Goal: Navigation & Orientation: Find specific page/section

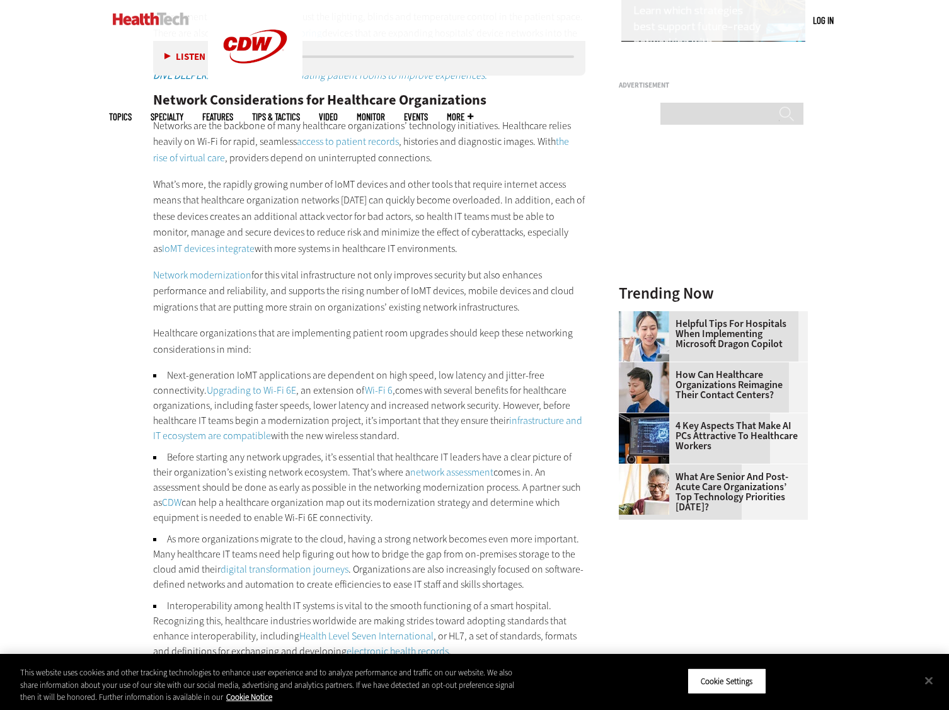
scroll to position [1379, 0]
click at [166, 25] on img at bounding box center [151, 19] width 76 height 13
click at [168, 24] on img at bounding box center [151, 19] width 76 height 13
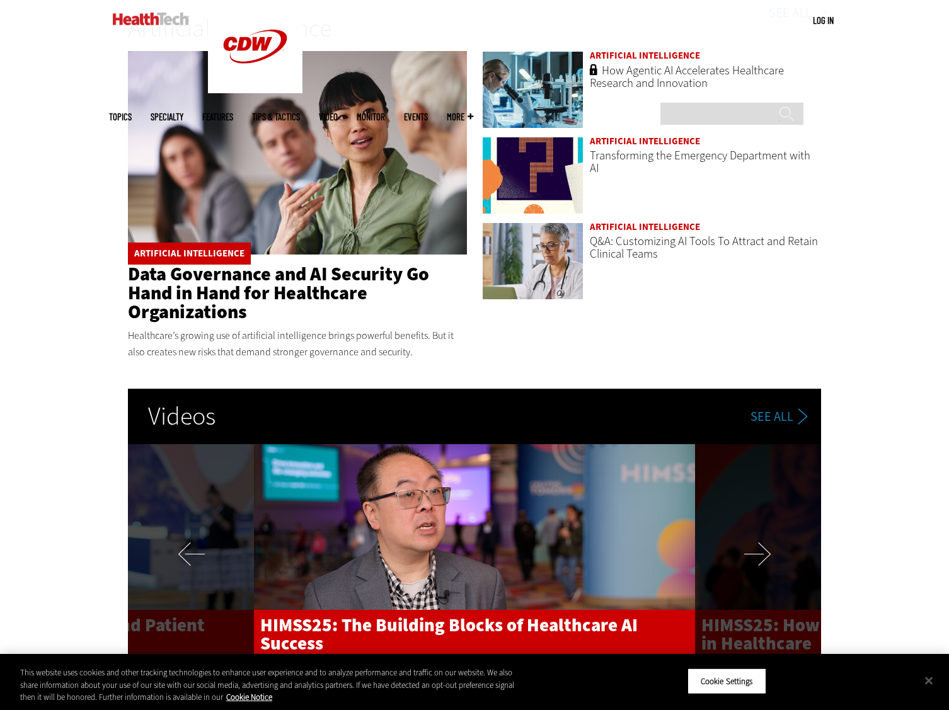
scroll to position [2003, 0]
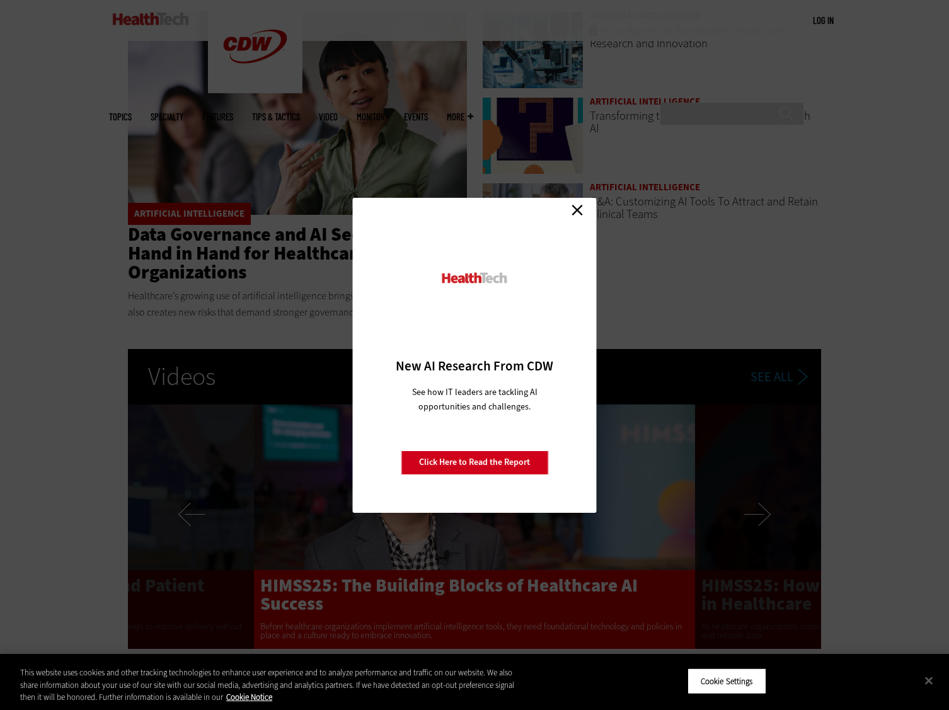
click at [578, 210] on link "Close" at bounding box center [576, 210] width 19 height 19
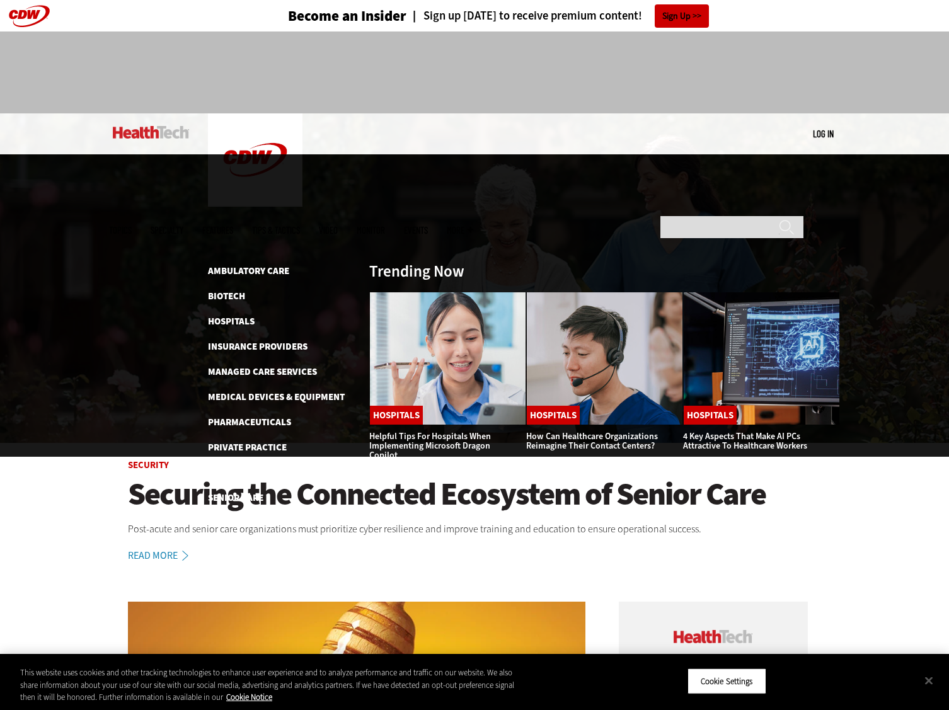
click at [385, 225] on link "MonITor" at bounding box center [370, 229] width 28 height 9
